Goal: Complete application form

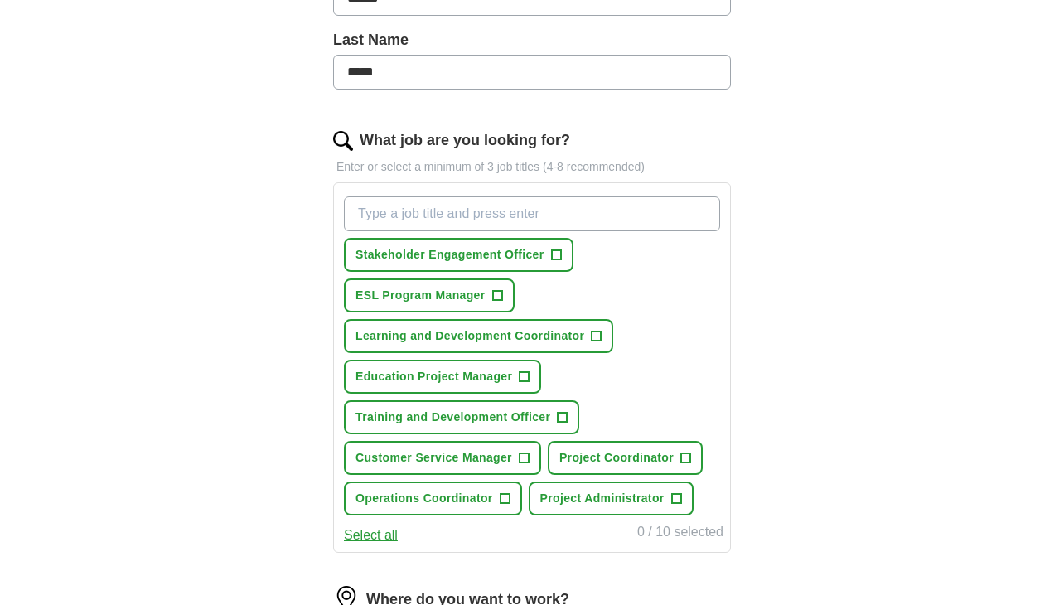
scroll to position [350, 0]
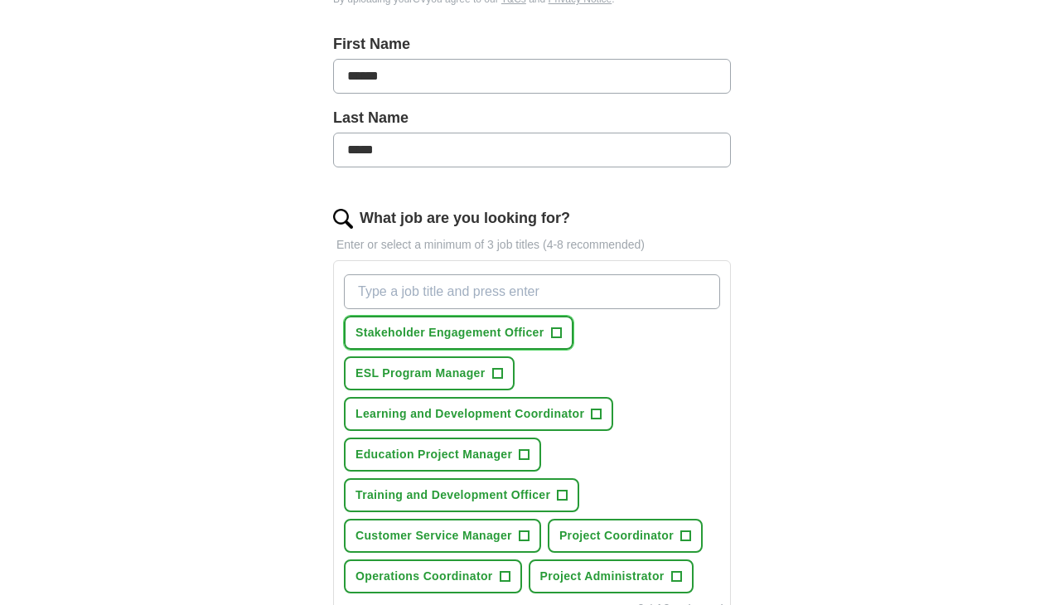
click at [558, 335] on span "+" at bounding box center [556, 333] width 10 height 13
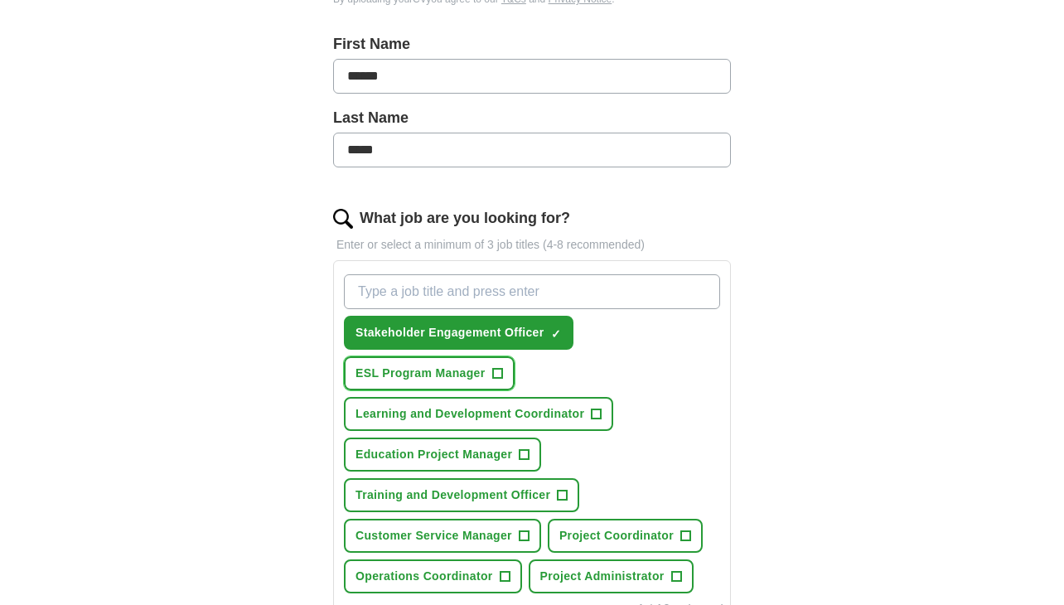
click at [501, 370] on span "+" at bounding box center [497, 373] width 10 height 13
click at [595, 408] on span "+" at bounding box center [597, 414] width 10 height 13
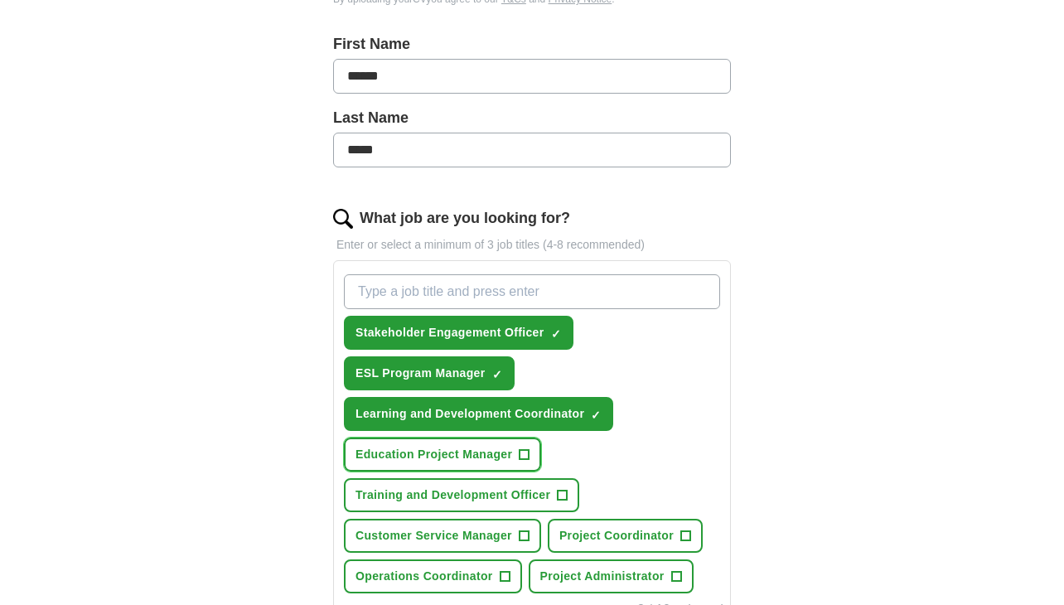
click at [522, 453] on span "+" at bounding box center [525, 454] width 10 height 13
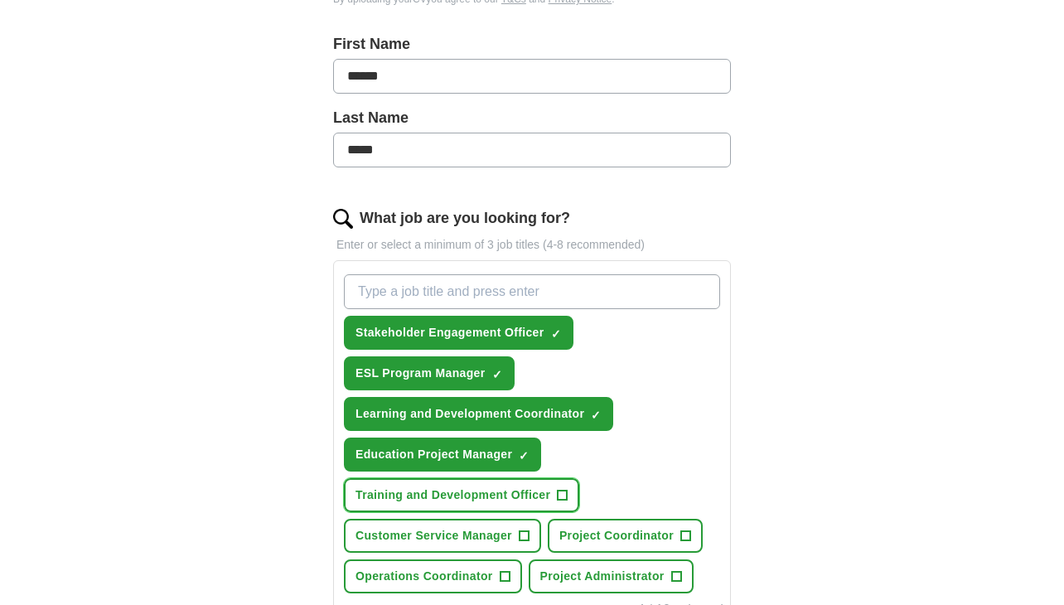
click at [564, 495] on span "+" at bounding box center [563, 495] width 10 height 13
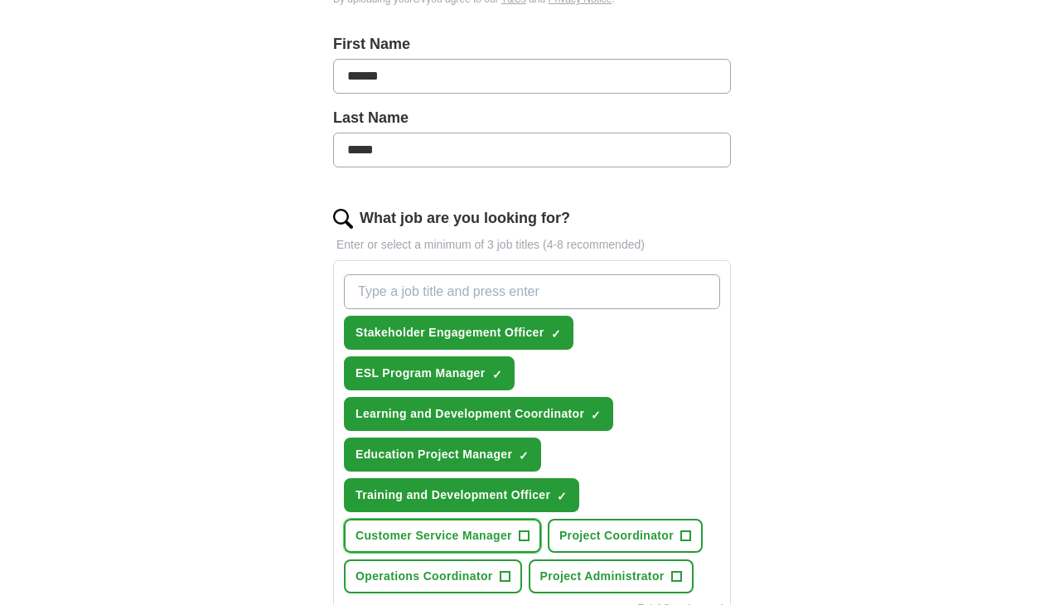
click at [525, 533] on span "+" at bounding box center [524, 536] width 10 height 13
click at [509, 570] on span "+" at bounding box center [505, 576] width 10 height 13
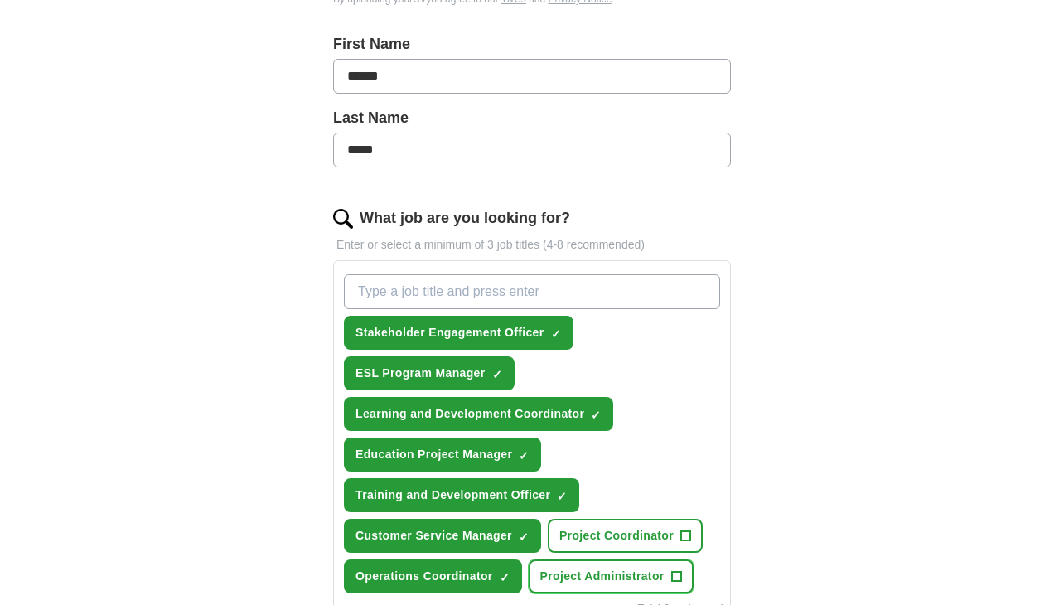
click at [675, 570] on span "+" at bounding box center [676, 576] width 10 height 13
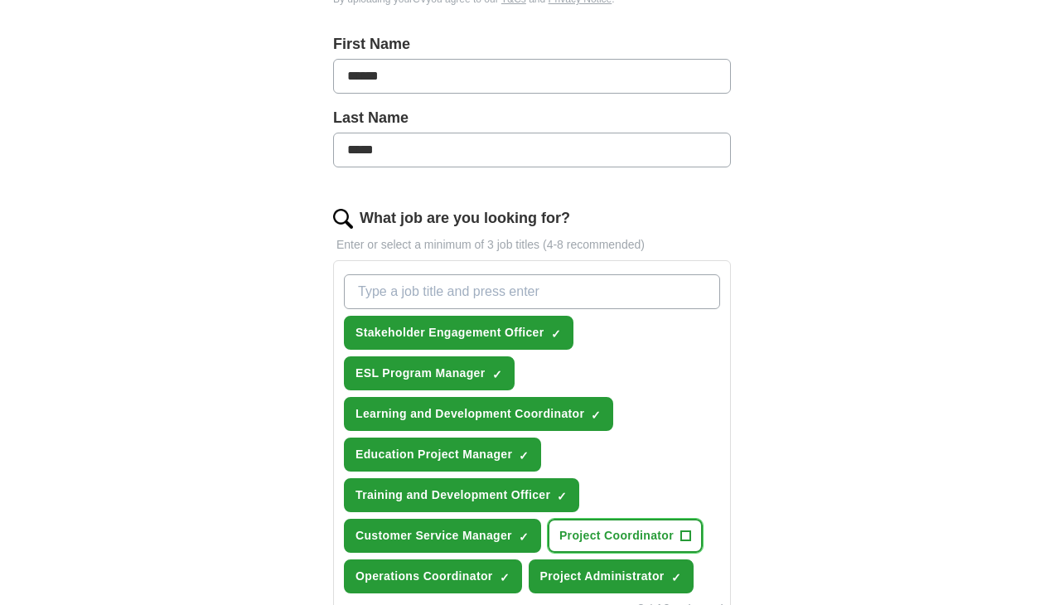
click at [678, 529] on button "Project Coordinator +" at bounding box center [625, 536] width 155 height 34
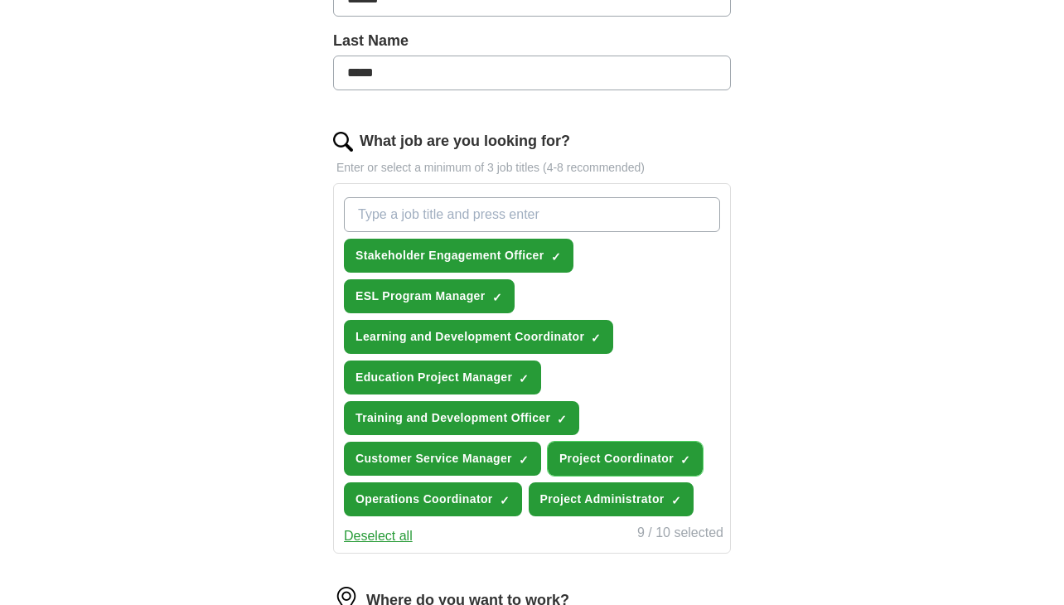
scroll to position [875, 0]
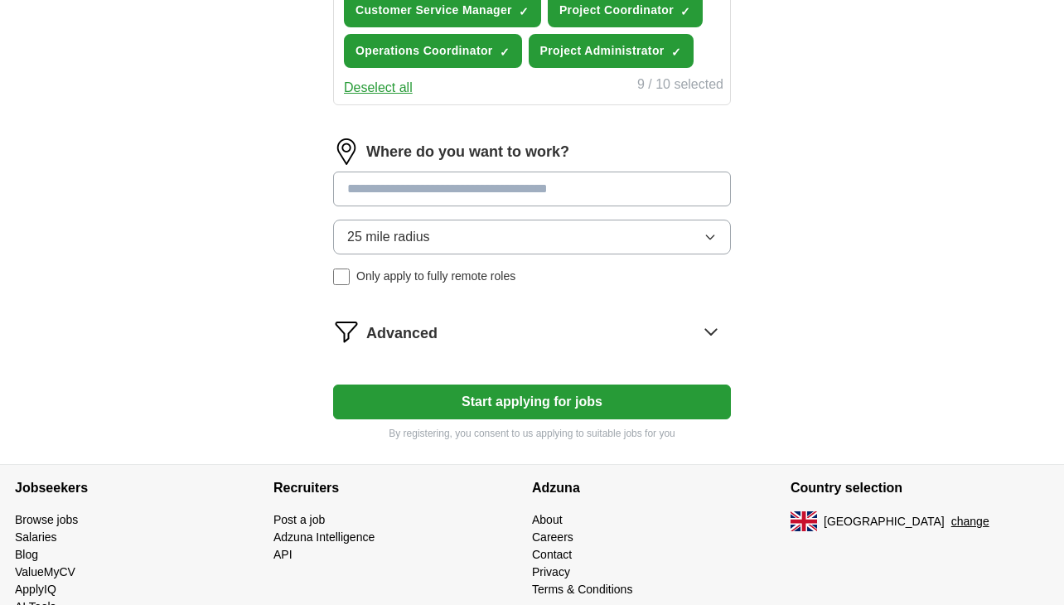
click at [430, 234] on button "25 mile radius" at bounding box center [532, 237] width 398 height 35
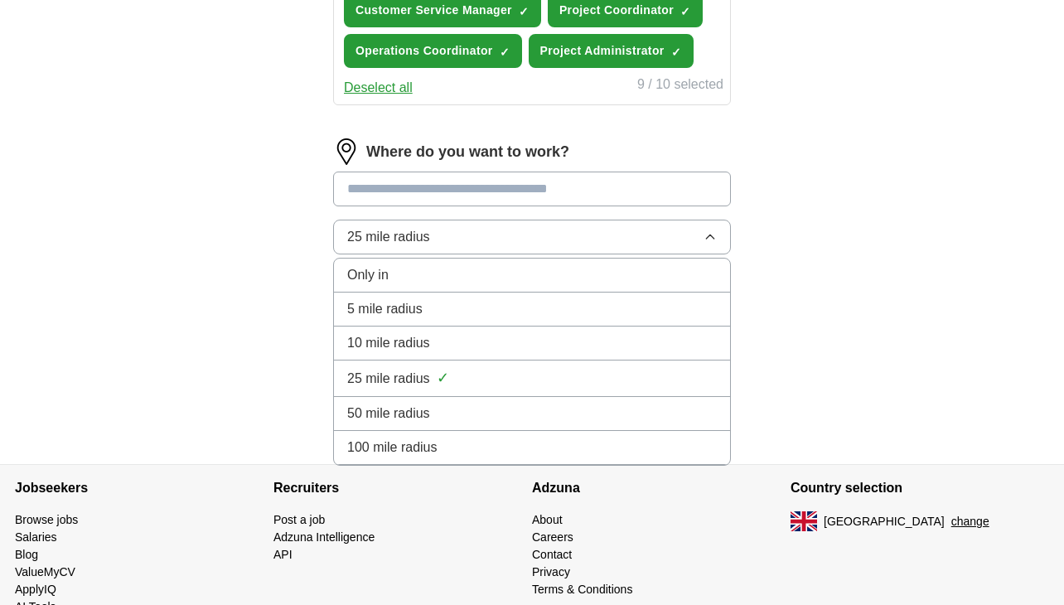
click at [409, 315] on li "5 mile radius" at bounding box center [532, 310] width 396 height 34
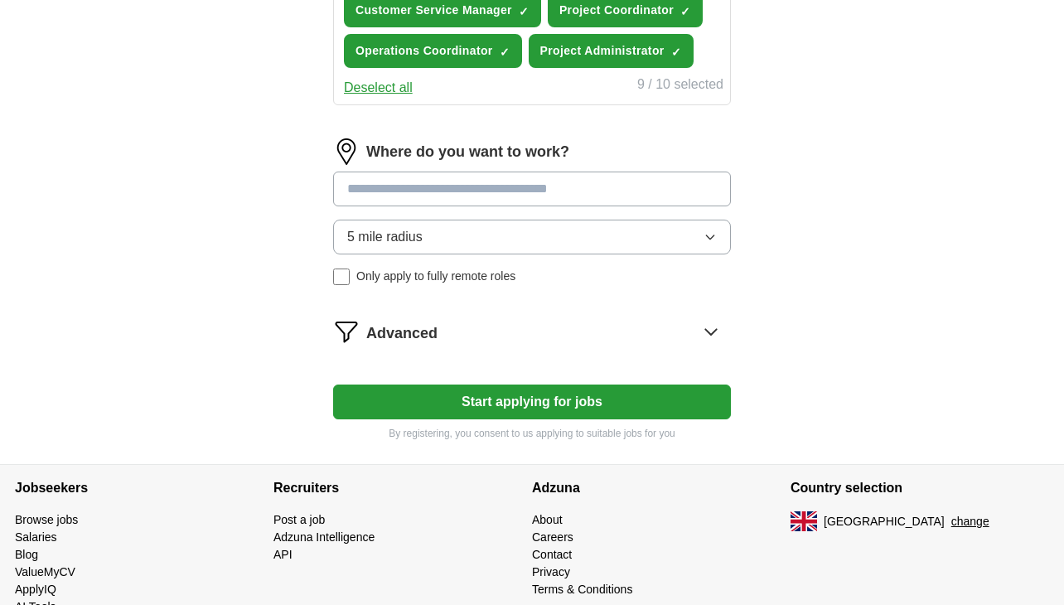
click at [416, 275] on span "Only apply to fully remote roles" at bounding box center [435, 276] width 159 height 17
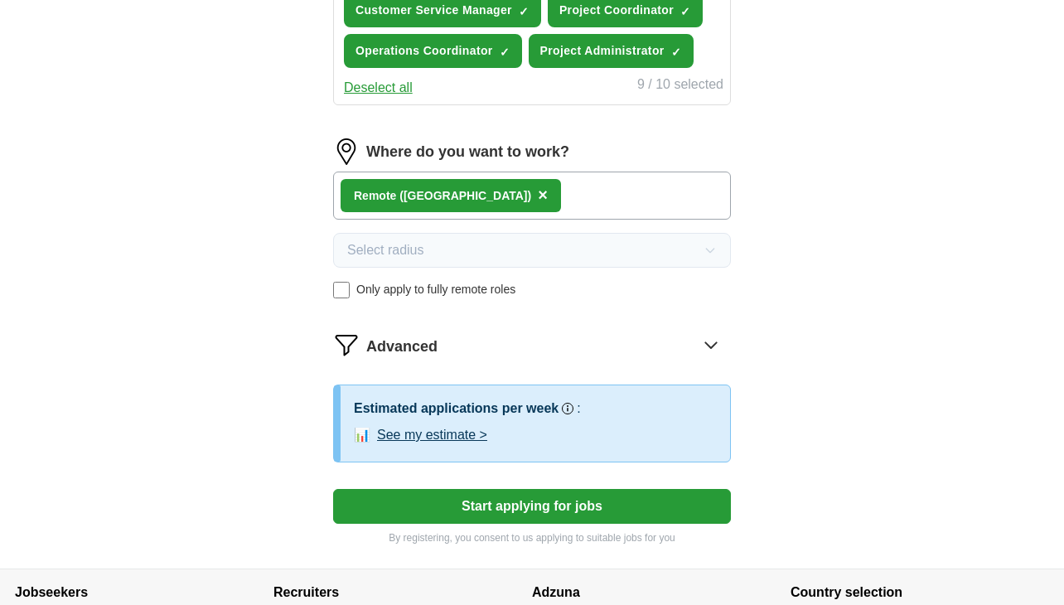
click at [420, 286] on span "Only apply to fully remote roles" at bounding box center [435, 289] width 159 height 17
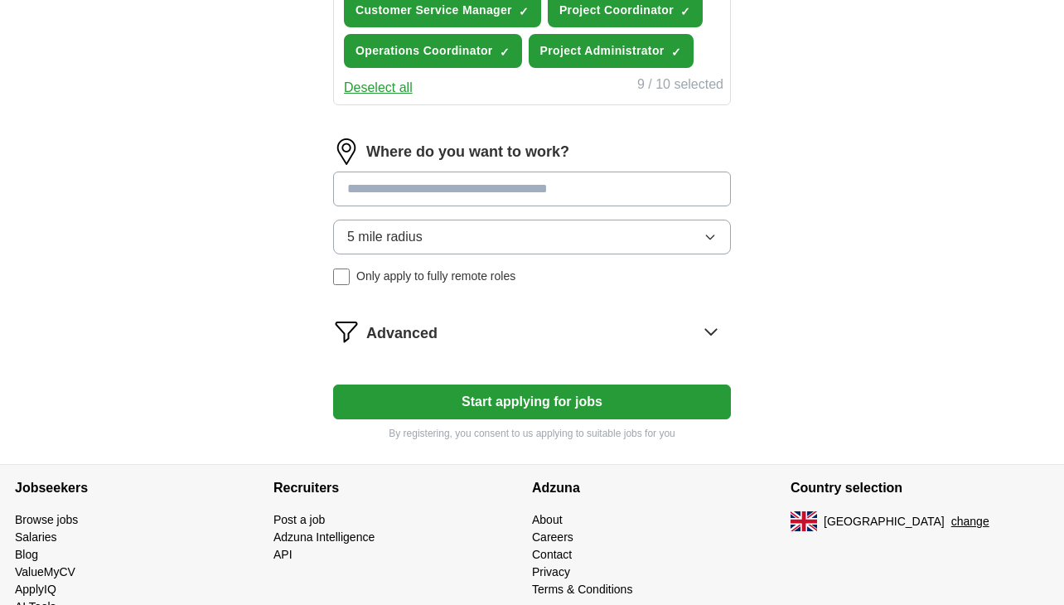
click at [497, 182] on input at bounding box center [532, 189] width 398 height 35
type input "******"
drag, startPoint x: 553, startPoint y: 197, endPoint x: 213, endPoint y: 145, distance: 343.8
click at [333, 172] on input "******" at bounding box center [532, 189] width 398 height 35
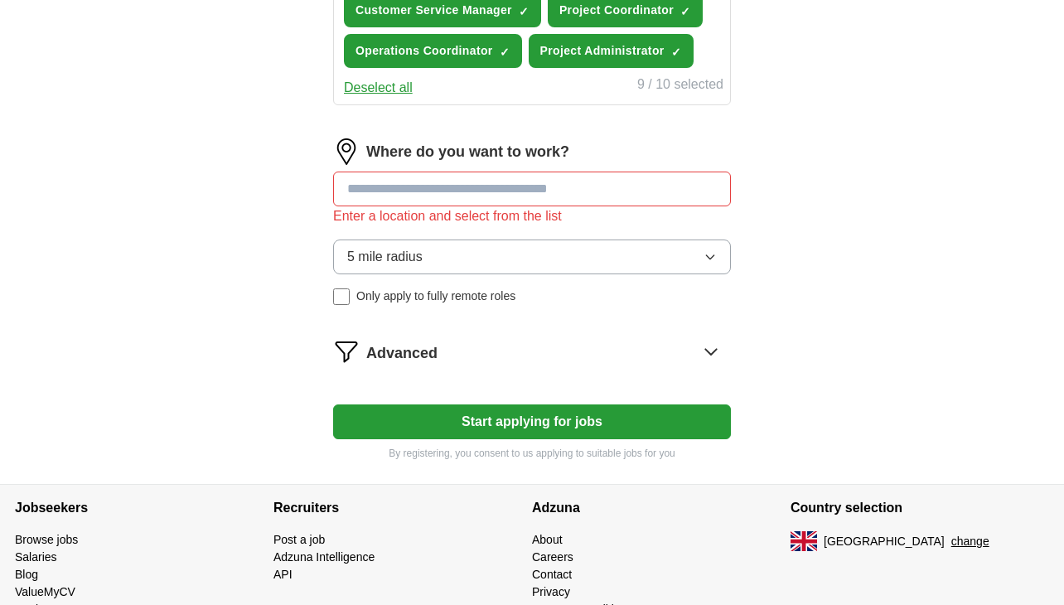
click at [596, 338] on div "Advanced" at bounding box center [548, 351] width 365 height 27
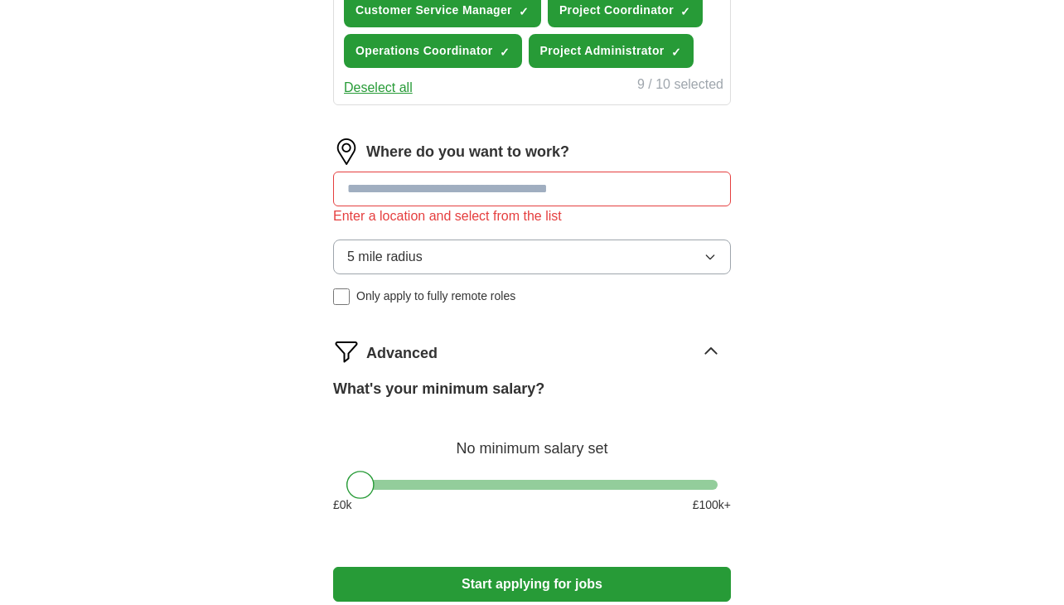
click at [530, 182] on input at bounding box center [532, 189] width 398 height 35
type input "********"
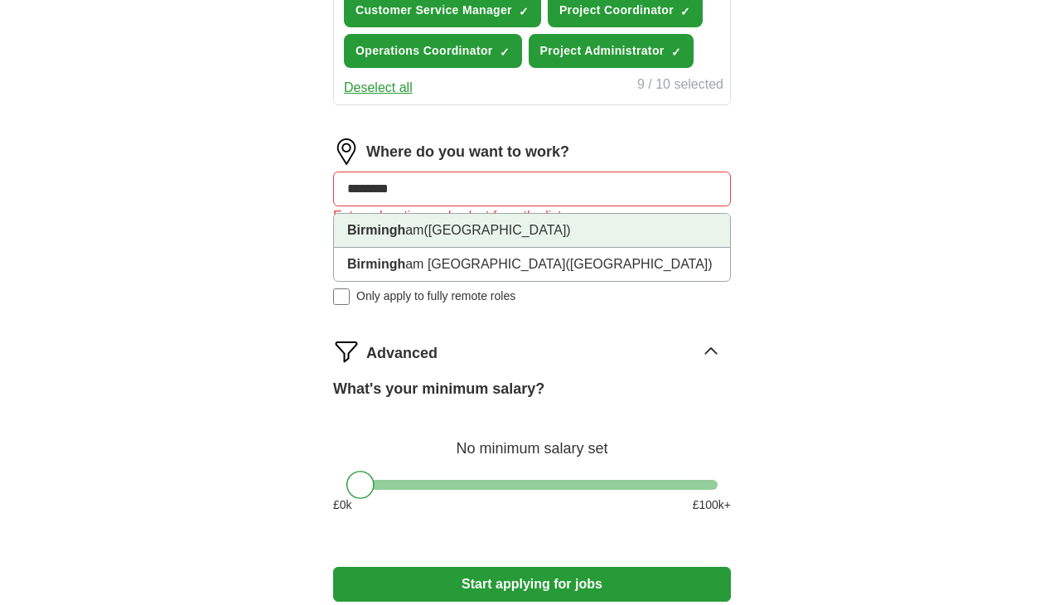
click at [438, 223] on span "([GEOGRAPHIC_DATA])" at bounding box center [497, 230] width 147 height 14
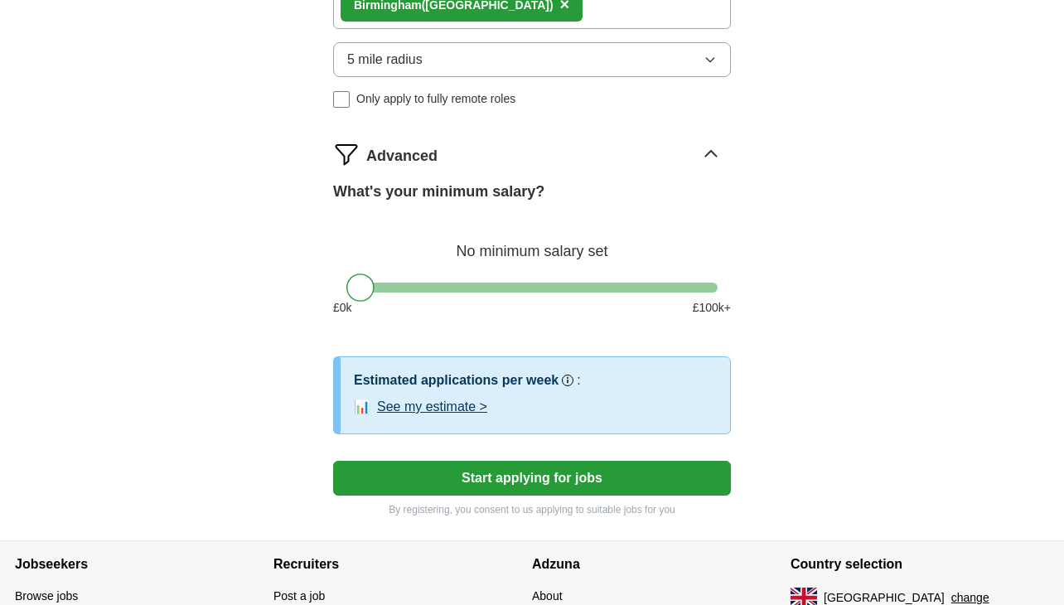
scroll to position [1137, 0]
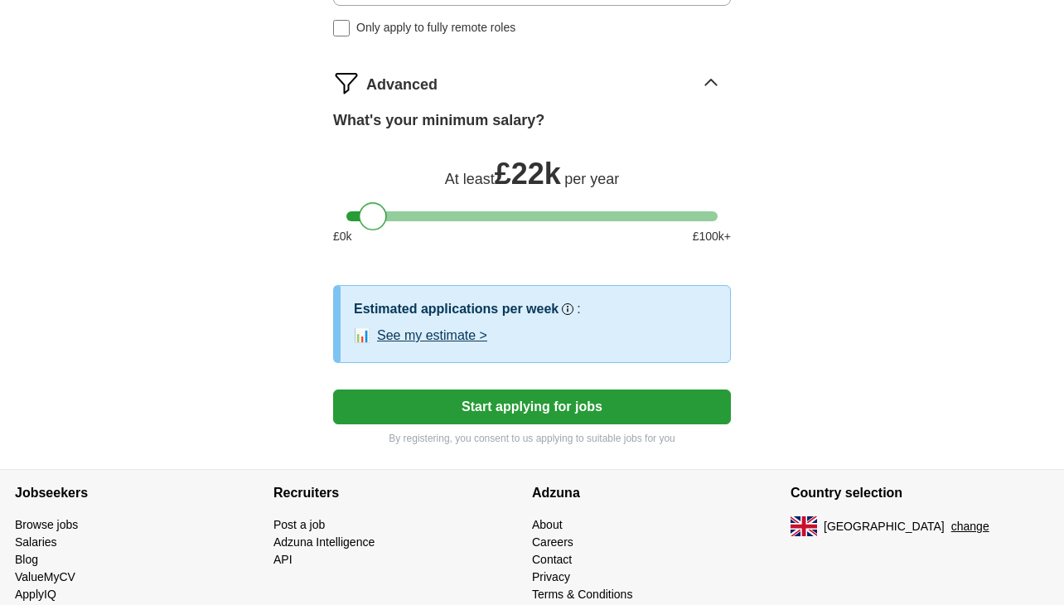
drag, startPoint x: 362, startPoint y: 211, endPoint x: 373, endPoint y: 212, distance: 10.9
click at [373, 212] on div at bounding box center [373, 216] width 28 height 28
click at [525, 399] on button "Start applying for jobs" at bounding box center [532, 407] width 398 height 35
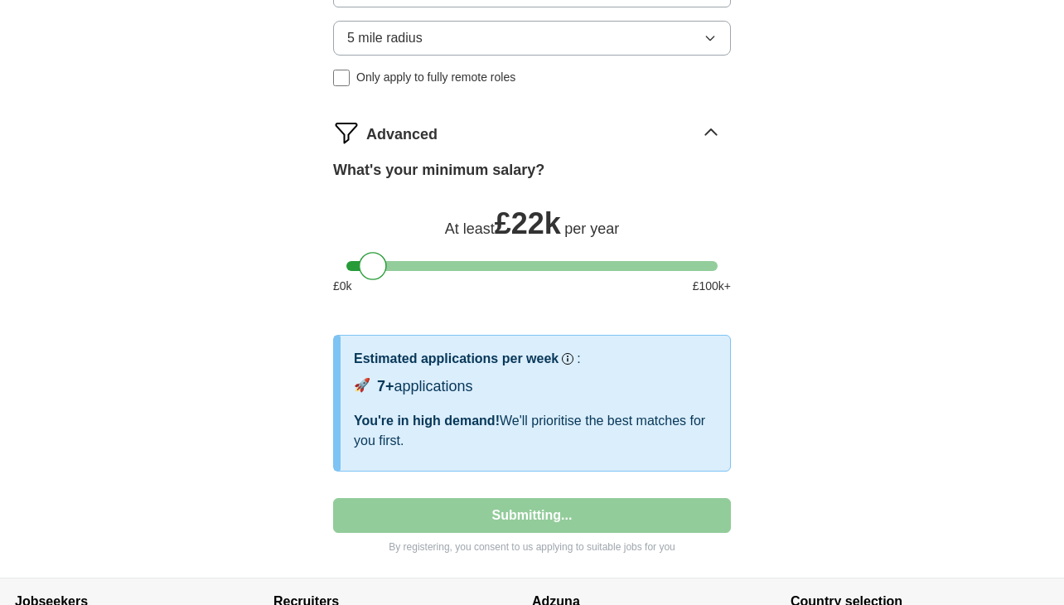
select select "**"
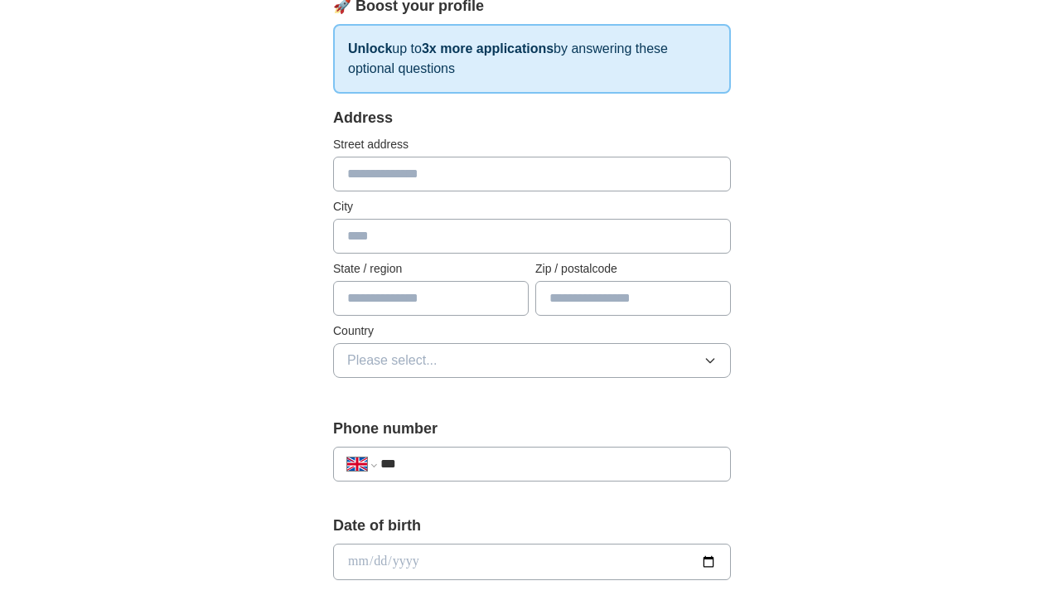
scroll to position [262, 0]
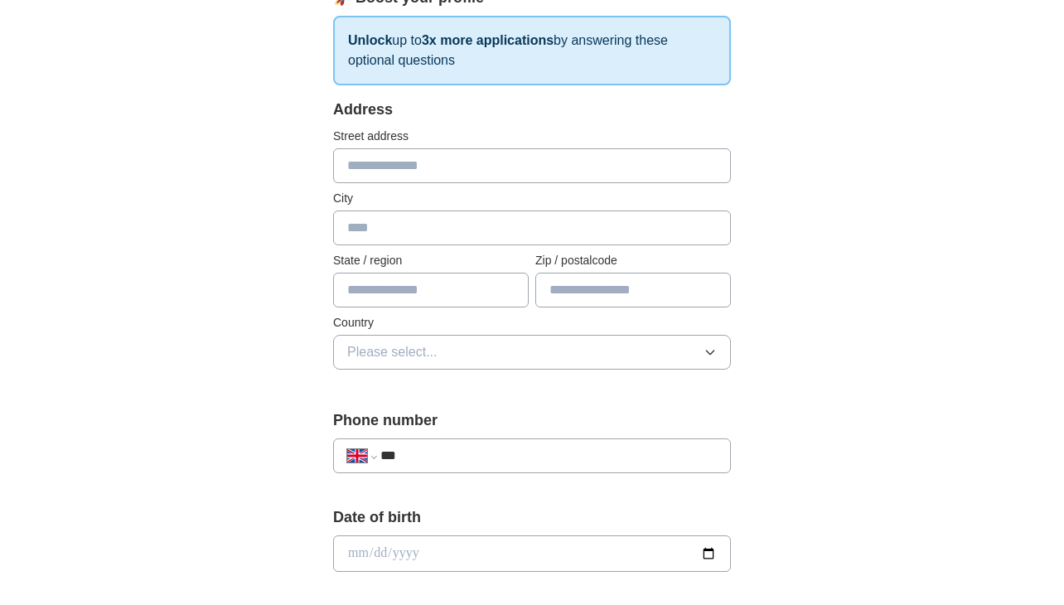
click at [401, 161] on input "text" at bounding box center [532, 165] width 398 height 35
type input "**********"
type input "******"
click at [419, 284] on input "text" at bounding box center [431, 290] width 196 height 35
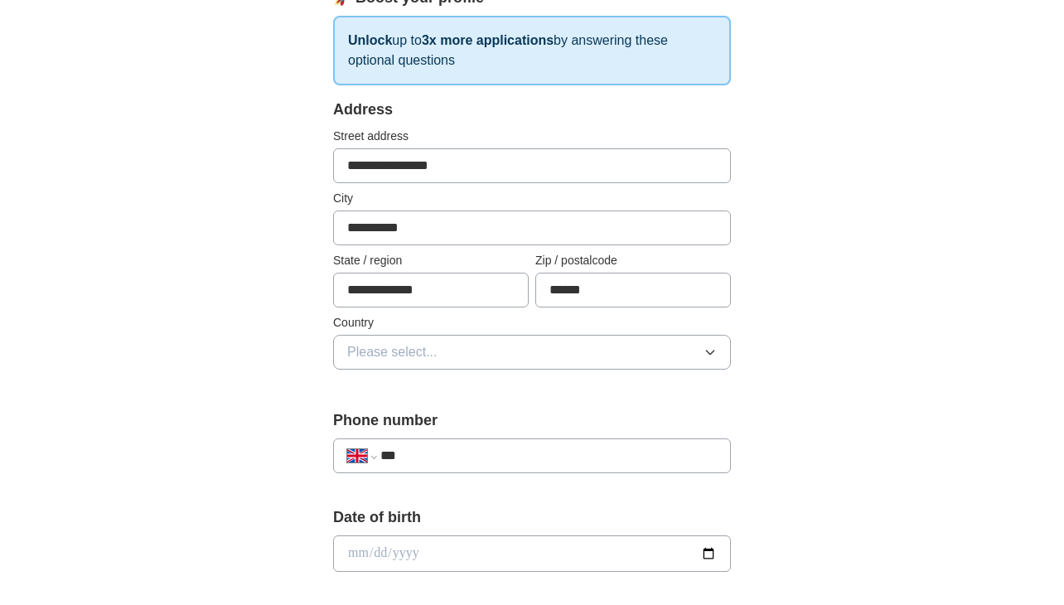
type input "**********"
click at [429, 337] on button "Please select..." at bounding box center [532, 352] width 398 height 35
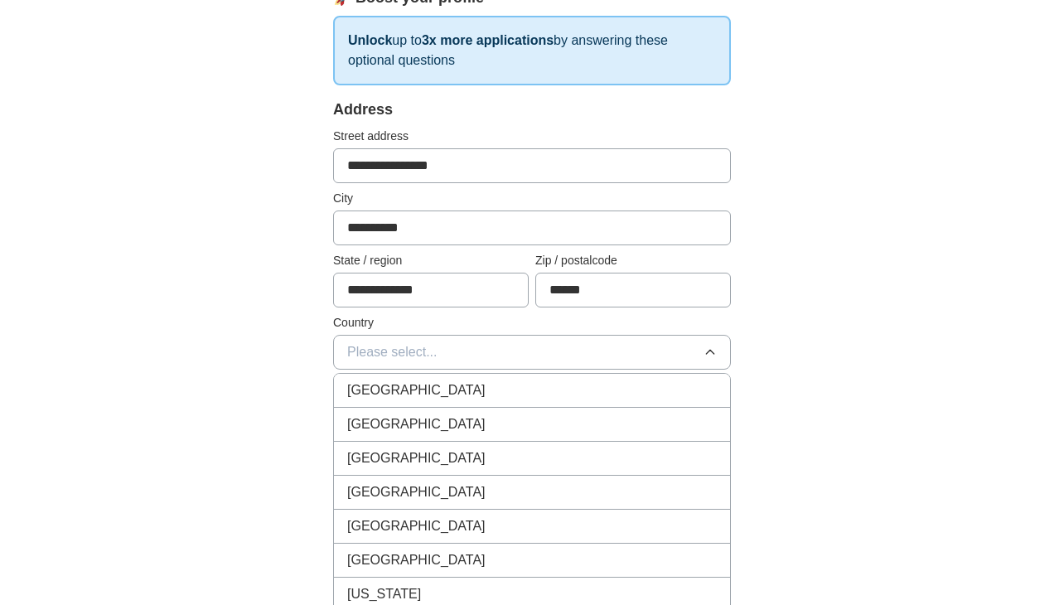
click at [406, 380] on span "[GEOGRAPHIC_DATA]" at bounding box center [416, 390] width 138 height 20
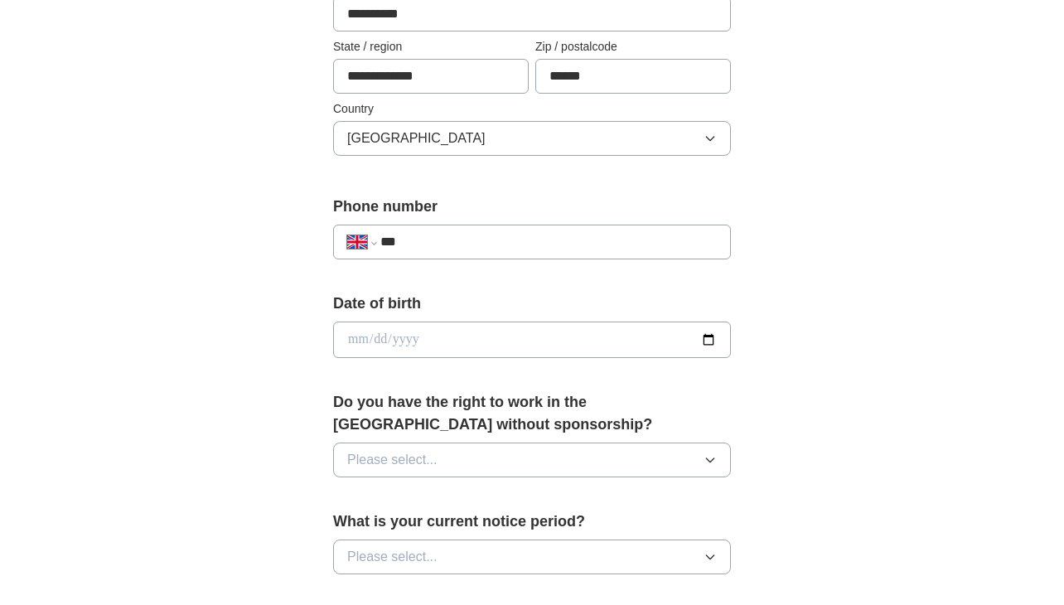
scroll to position [525, 0]
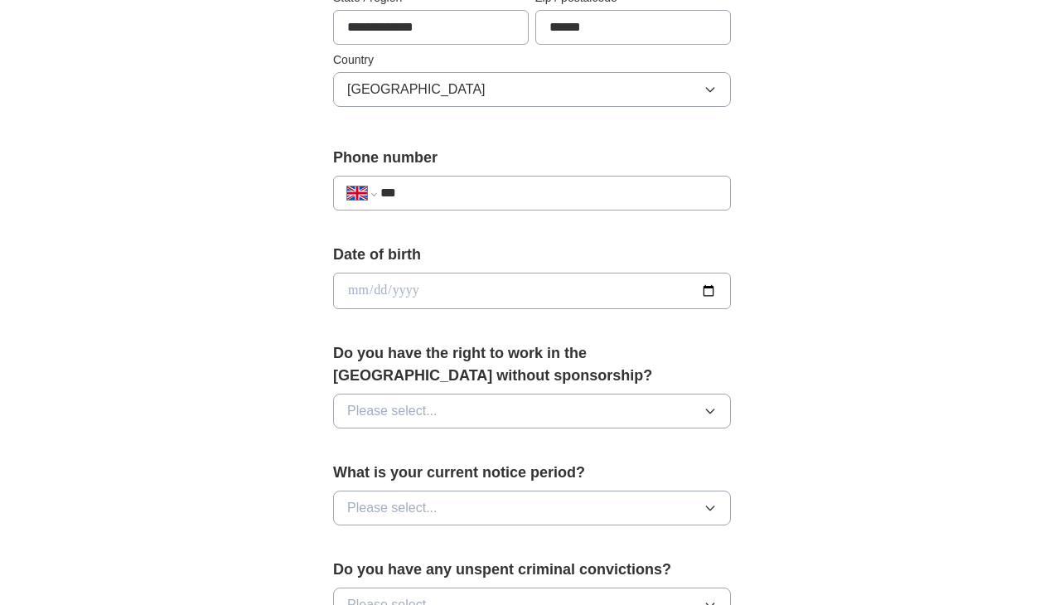
click at [443, 187] on input "***" at bounding box center [548, 193] width 337 height 20
type input "**********"
click at [358, 291] on input "date" at bounding box center [532, 291] width 398 height 36
type input "**********"
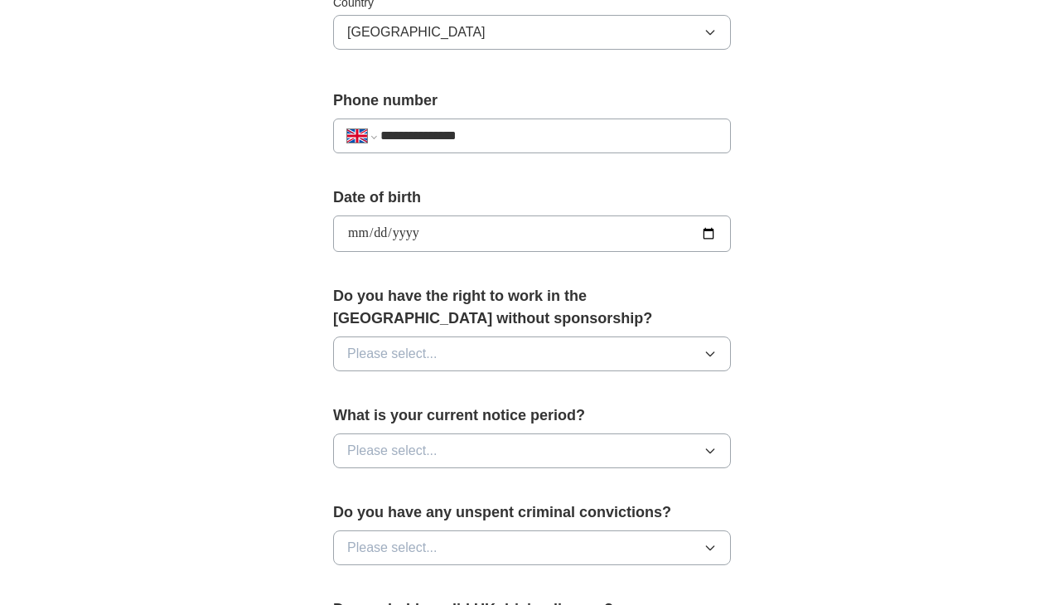
scroll to position [700, 0]
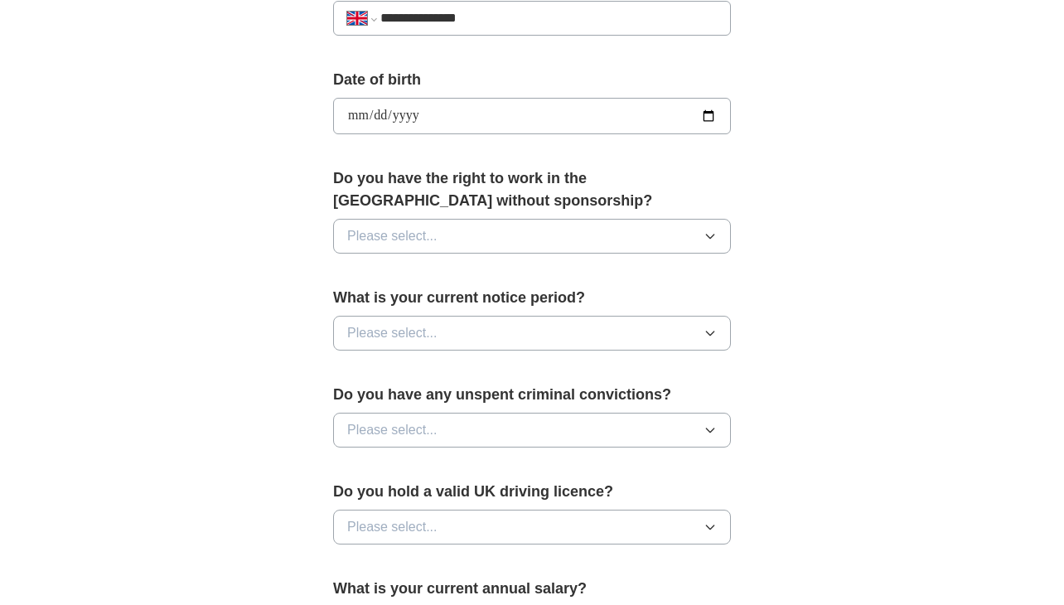
click at [422, 231] on span "Please select..." at bounding box center [392, 236] width 90 height 20
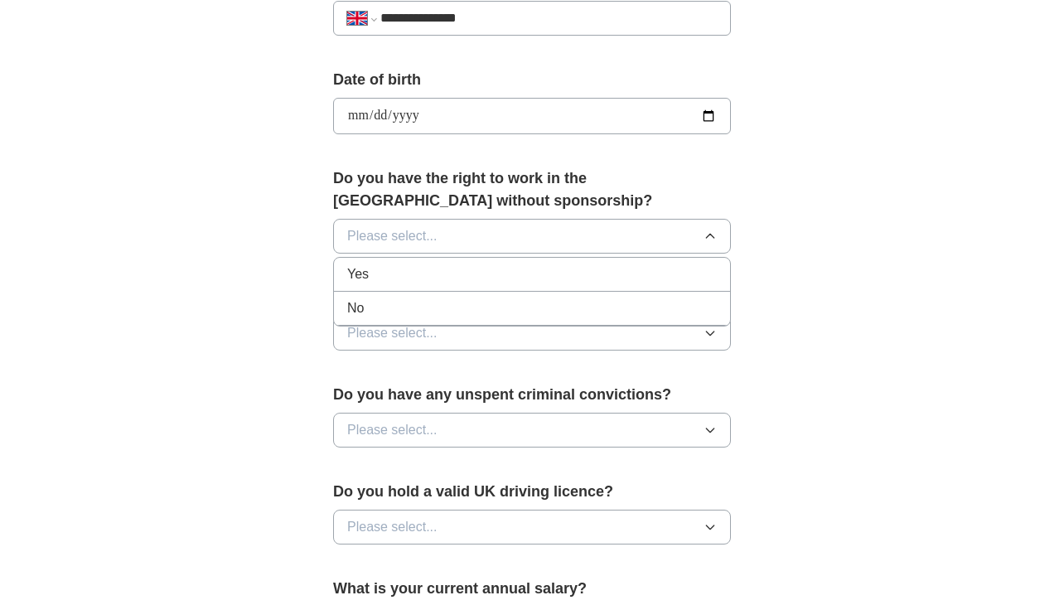
click at [414, 274] on div "Yes" at bounding box center [532, 274] width 370 height 20
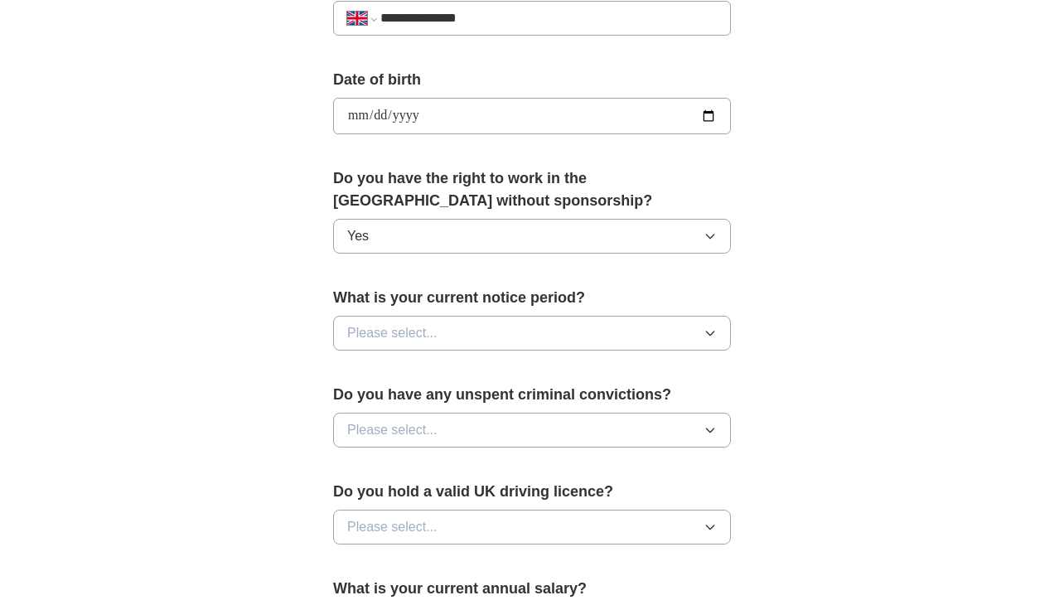
click at [409, 316] on button "Please select..." at bounding box center [532, 333] width 398 height 35
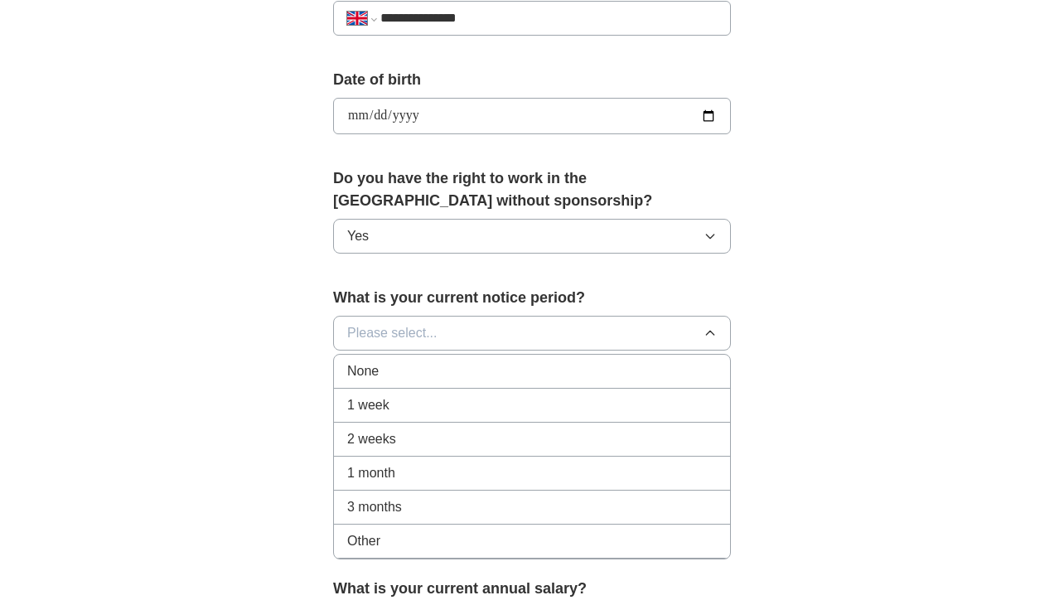
click at [376, 355] on li "None" at bounding box center [532, 372] width 396 height 34
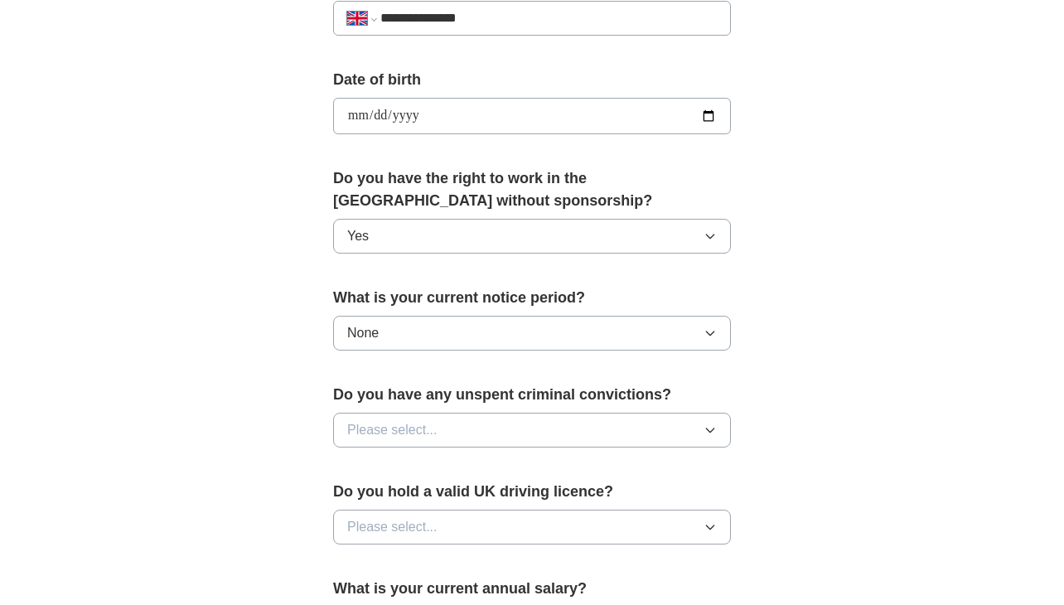
click at [391, 424] on span "Please select..." at bounding box center [392, 430] width 90 height 20
click at [377, 517] on span "Please select..." at bounding box center [392, 527] width 90 height 20
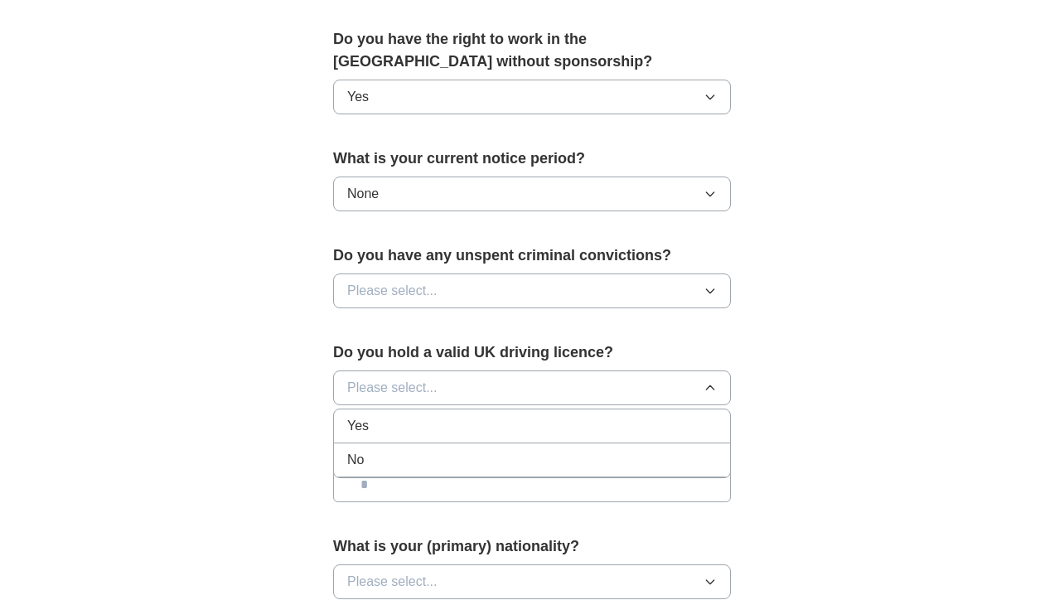
scroll to position [1050, 0]
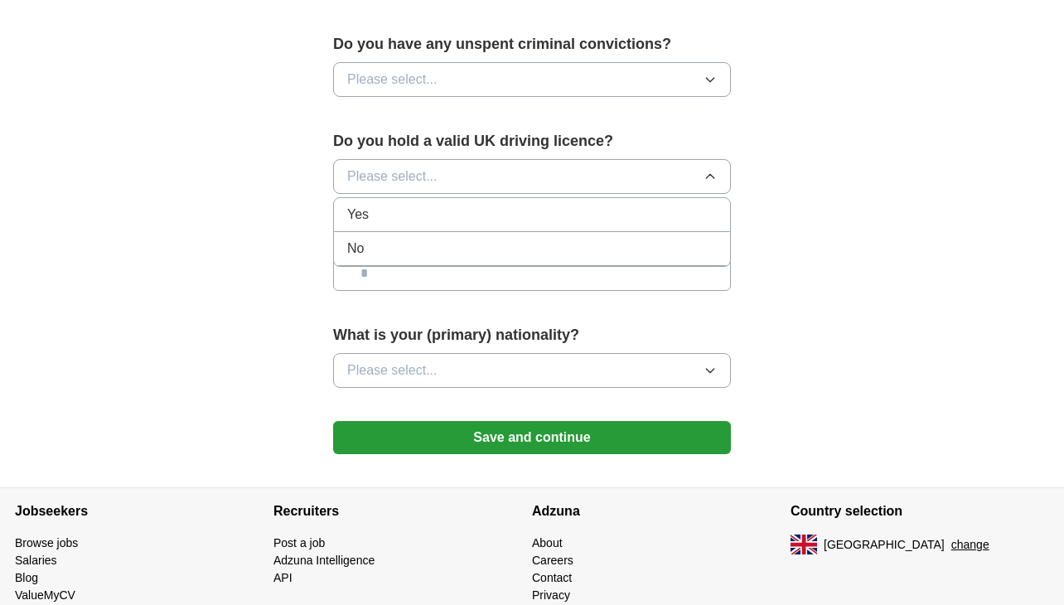
click at [382, 241] on div "No" at bounding box center [532, 249] width 370 height 20
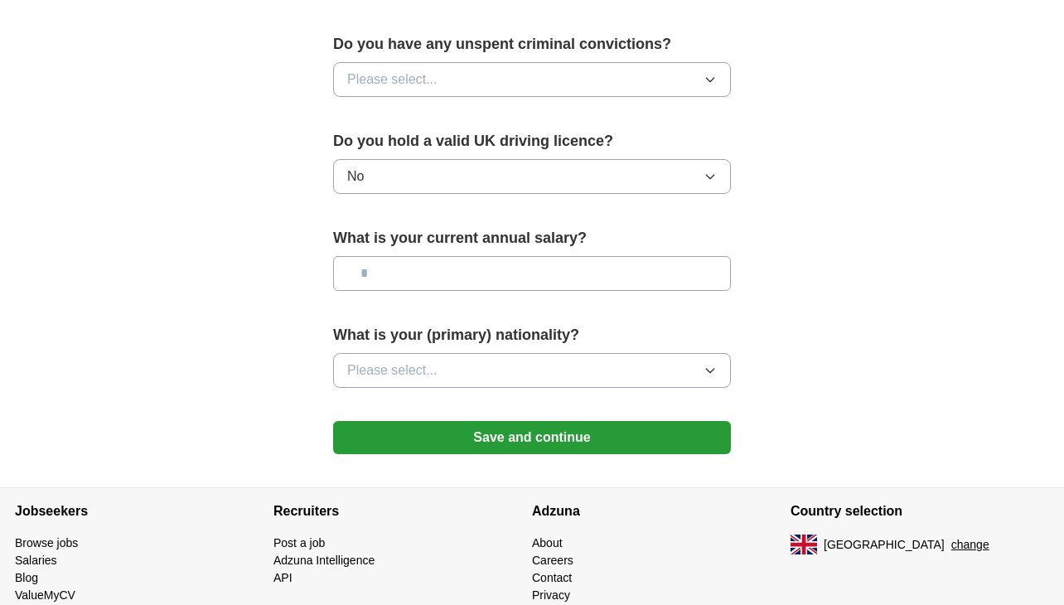
click at [375, 62] on button "Please select..." at bounding box center [532, 79] width 398 height 35
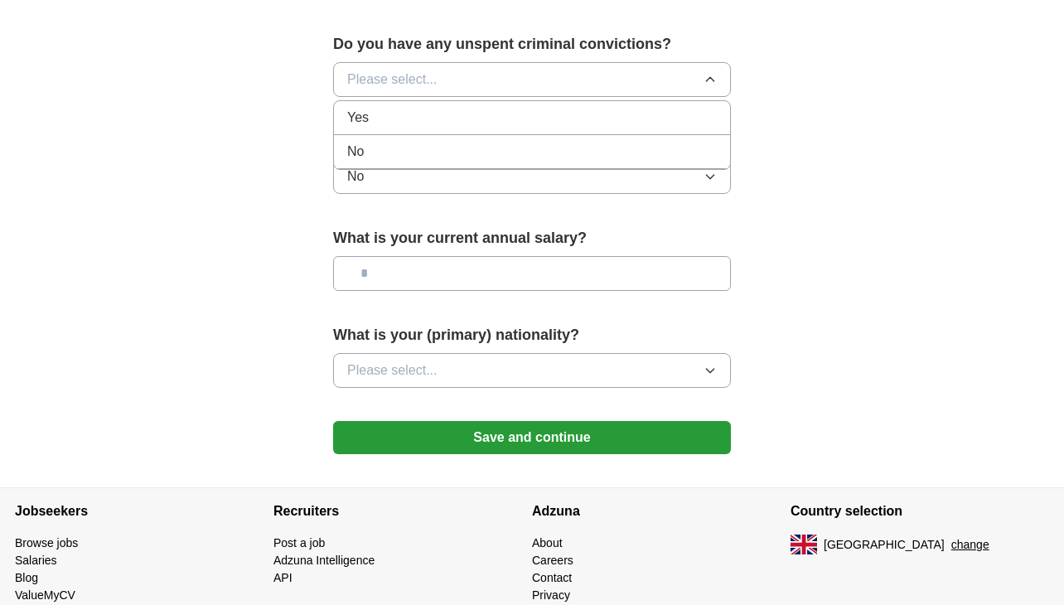
click at [396, 143] on div "No" at bounding box center [532, 152] width 370 height 20
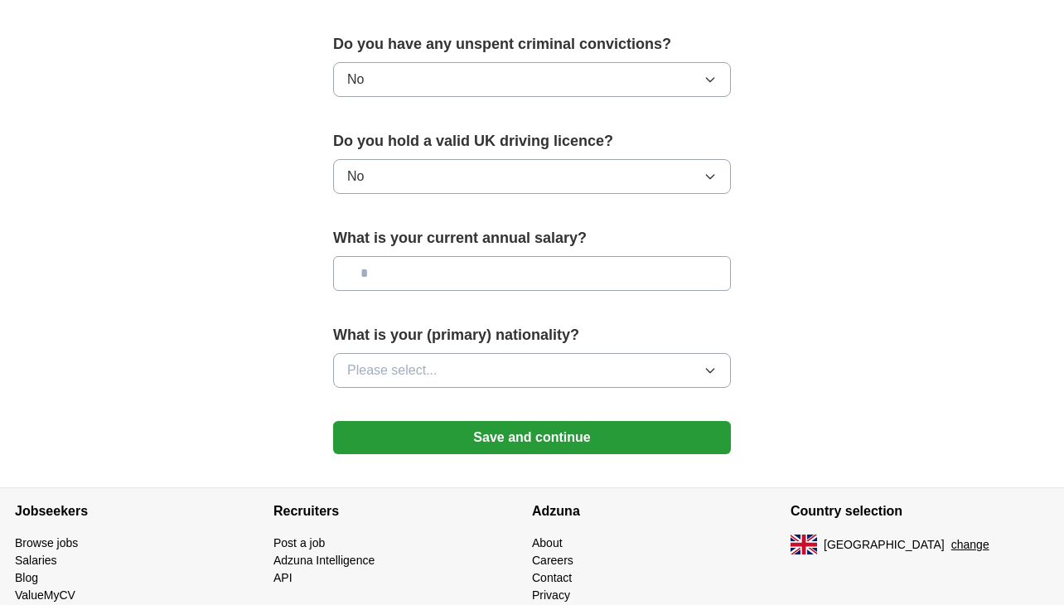
click at [399, 257] on input "text" at bounding box center [532, 273] width 398 height 35
click at [417, 375] on button "Please select..." at bounding box center [532, 370] width 398 height 35
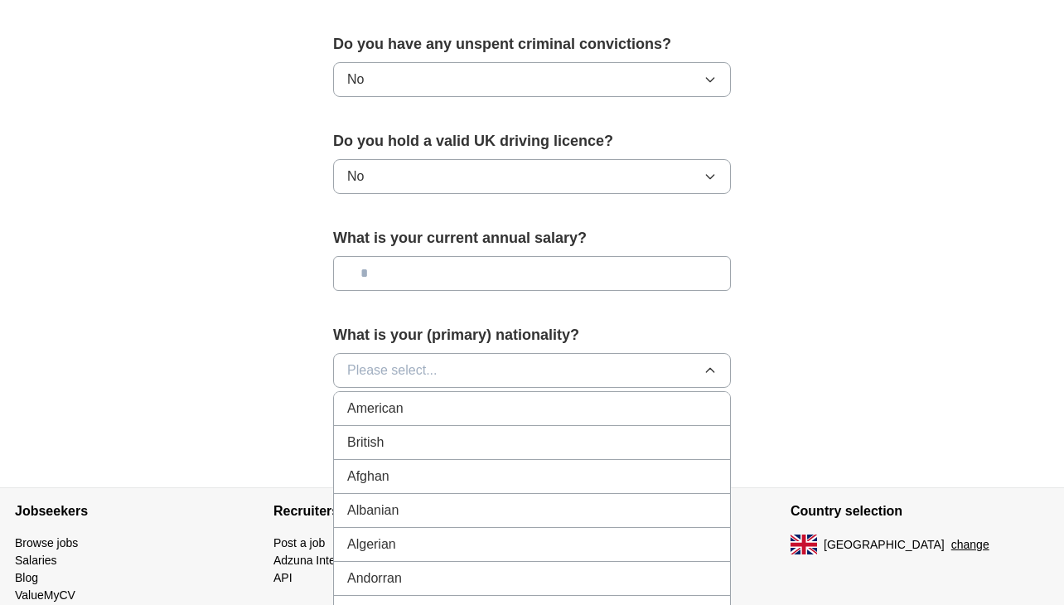
click at [370, 439] on span "British" at bounding box center [365, 443] width 36 height 20
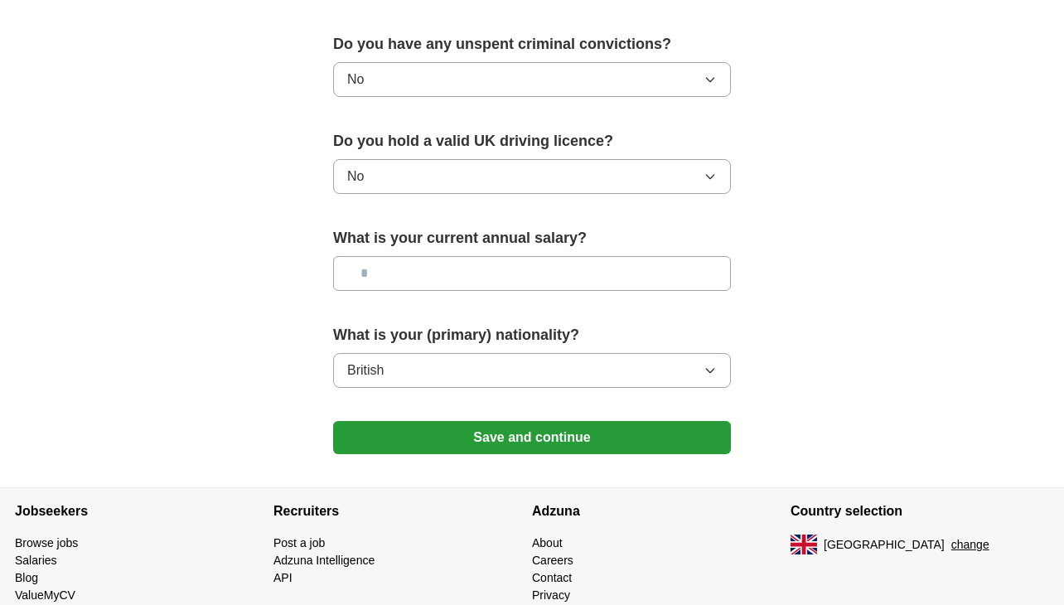
click at [370, 440] on button "Save and continue" at bounding box center [532, 437] width 398 height 33
